Goal: Find specific fact: Find specific fact

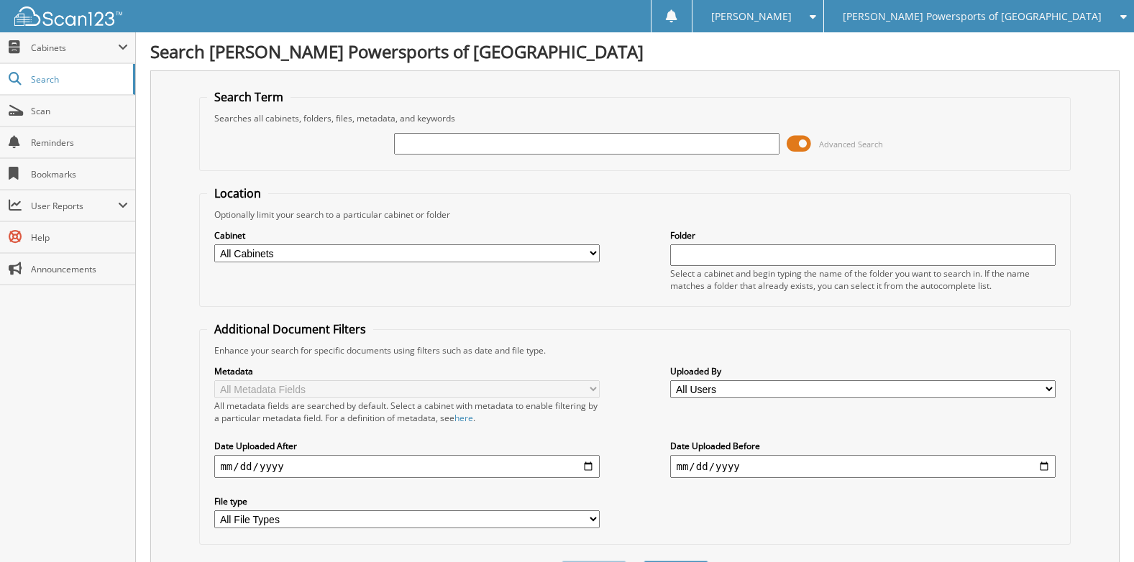
click at [475, 157] on div "Advanced Search" at bounding box center [634, 143] width 855 height 39
click at [487, 143] on input "text" at bounding box center [586, 144] width 385 height 22
type input "1FTBF2A64GEA373331"
click at [512, 150] on input "1FTBF2A64GEA373331" at bounding box center [586, 144] width 385 height 22
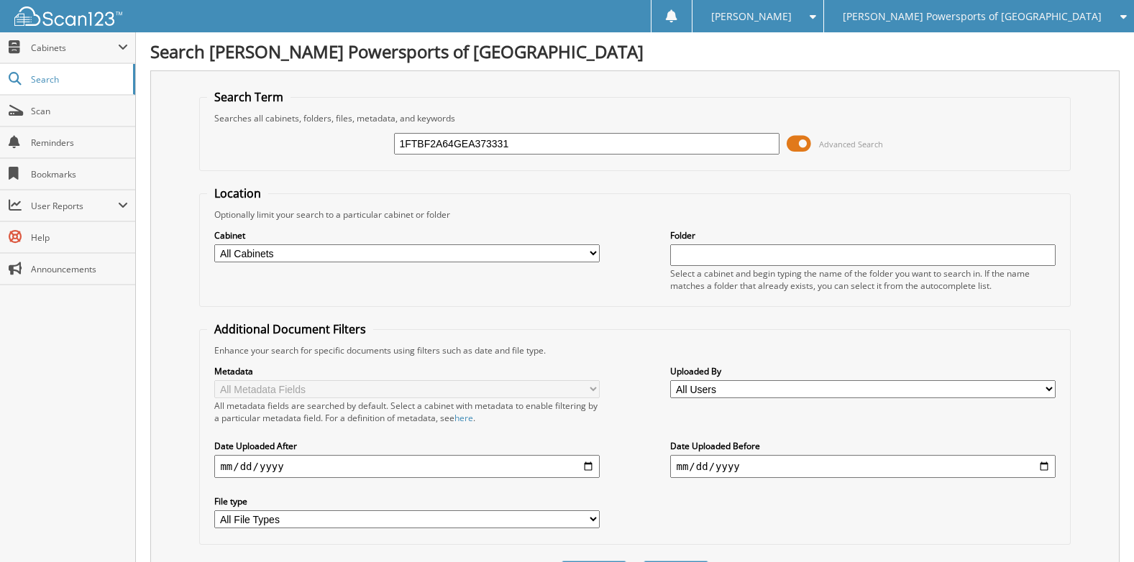
click at [519, 145] on input "1FTBF2A64GEA373331" at bounding box center [586, 144] width 385 height 22
click at [502, 147] on input "1FTBF2A64GEA373331" at bounding box center [586, 144] width 385 height 22
type input "[US_VEHICLE_IDENTIFICATION_NUMBER]"
